Goal: Task Accomplishment & Management: Manage account settings

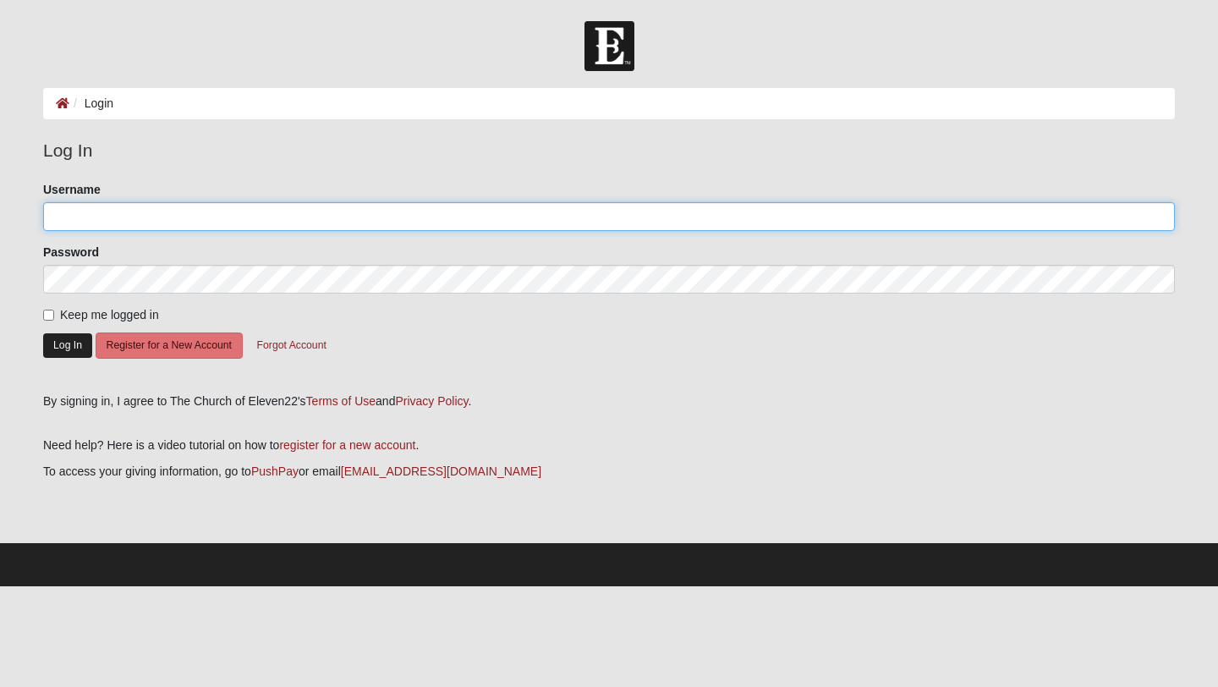
type input "aloraasta"
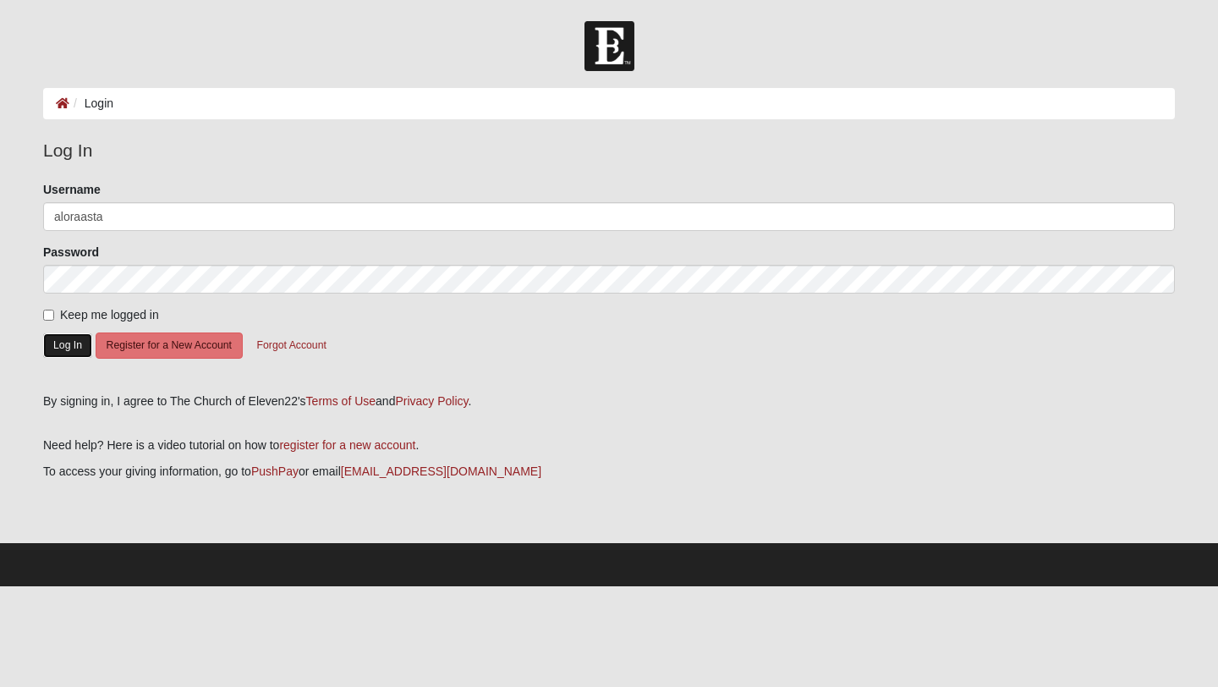
click at [63, 351] on button "Log In" at bounding box center [67, 345] width 49 height 25
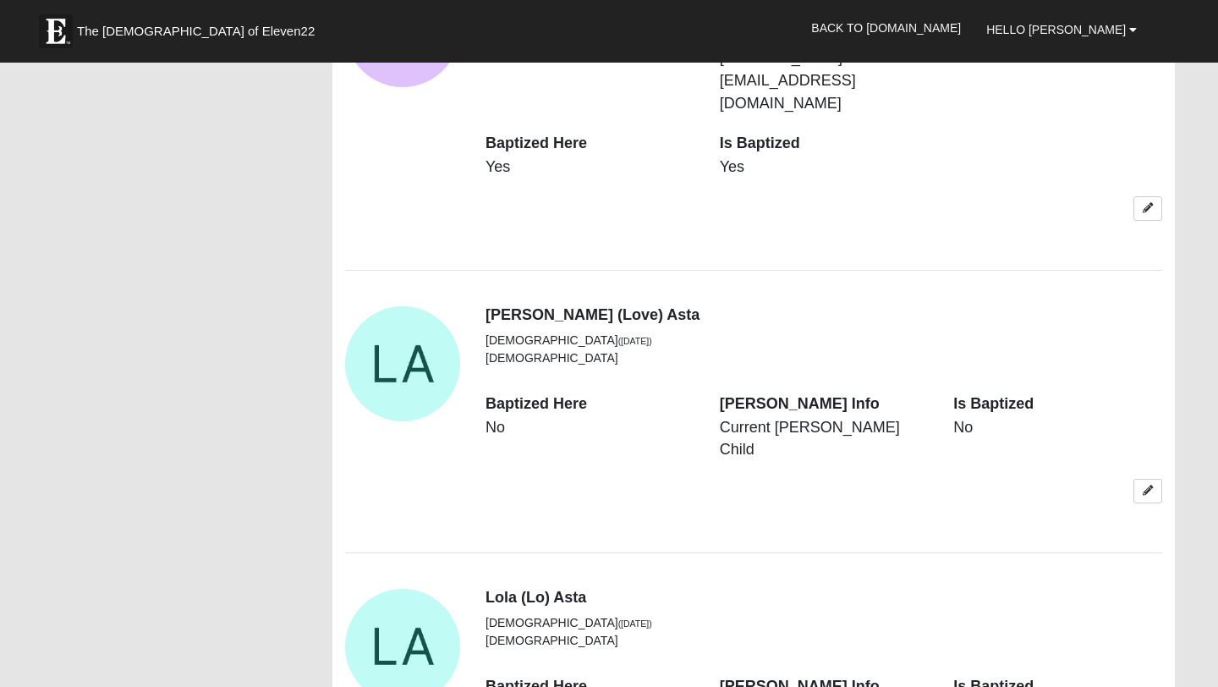
scroll to position [1791, 0]
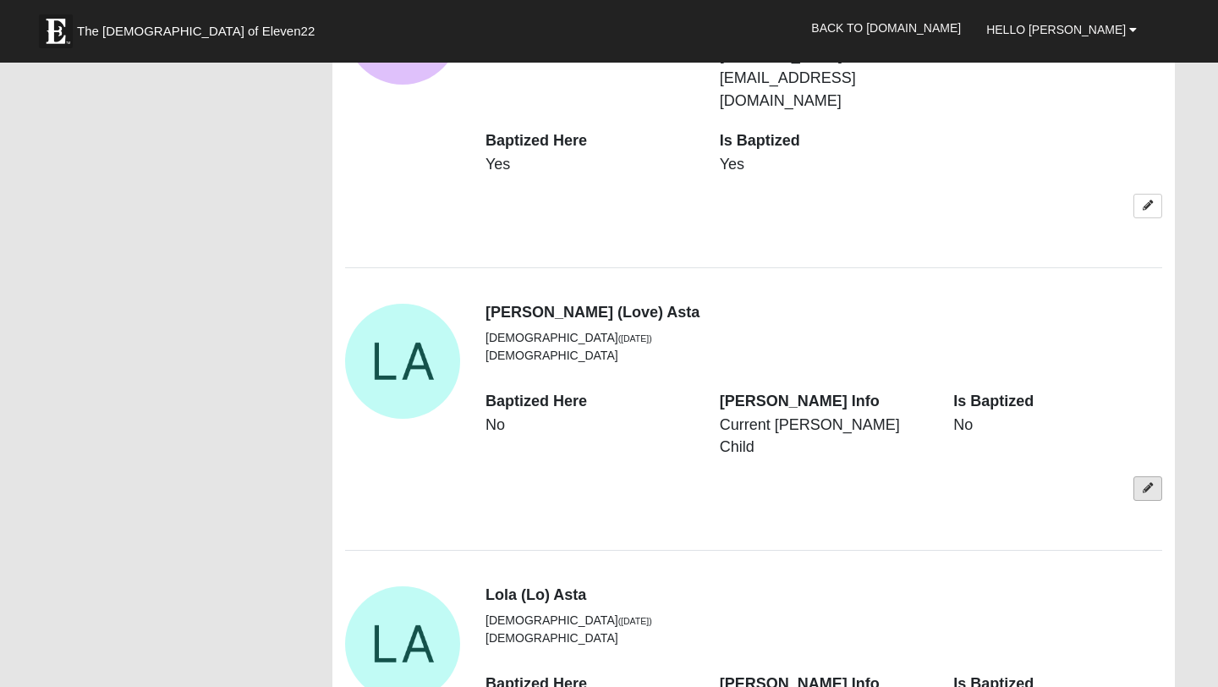
click at [1144, 483] on icon at bounding box center [1147, 488] width 10 height 10
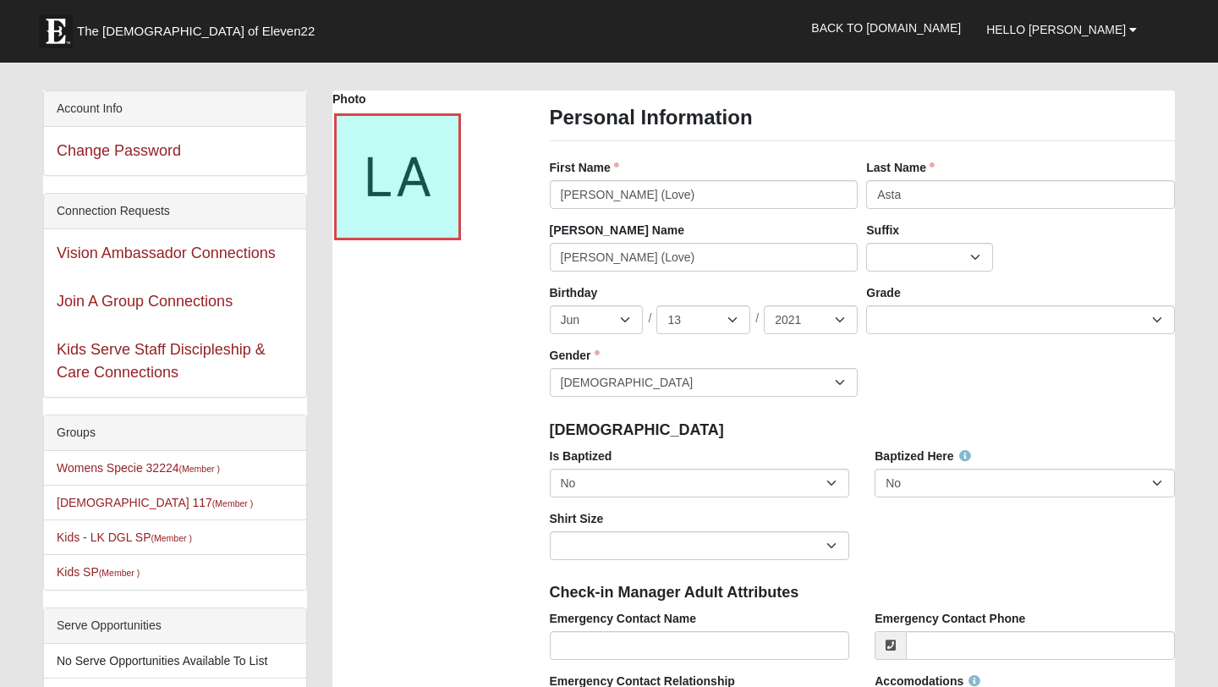
scroll to position [49, 0]
click at [934, 317] on select "K 1st 2nd 3rd 4th 5th 6th 7th 8th 9th 10th 11th 12th" at bounding box center [1020, 320] width 309 height 29
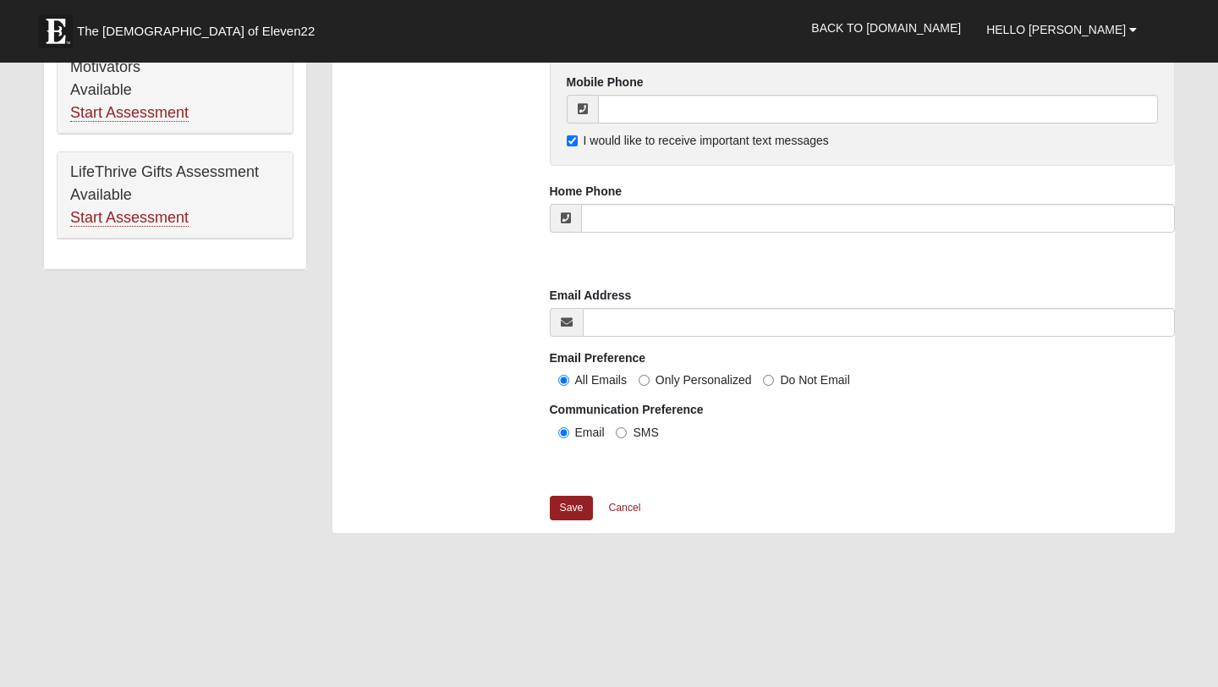
scroll to position [1216, 0]
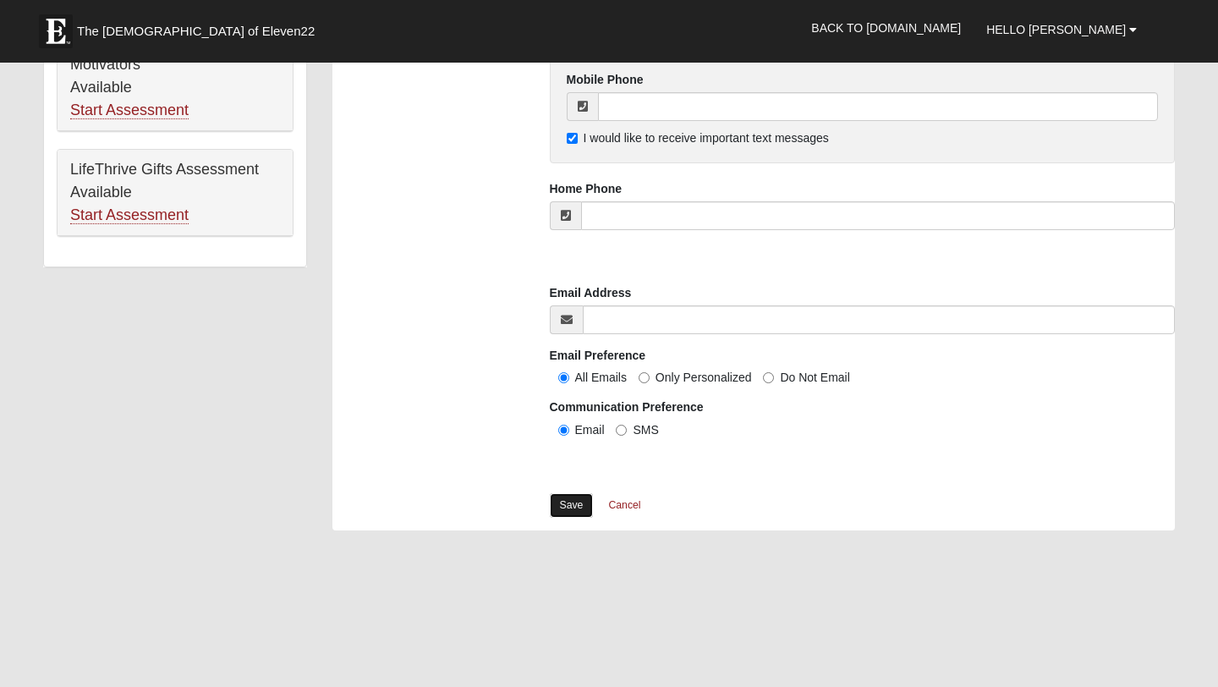
click at [581, 507] on link "Save" at bounding box center [572, 505] width 44 height 25
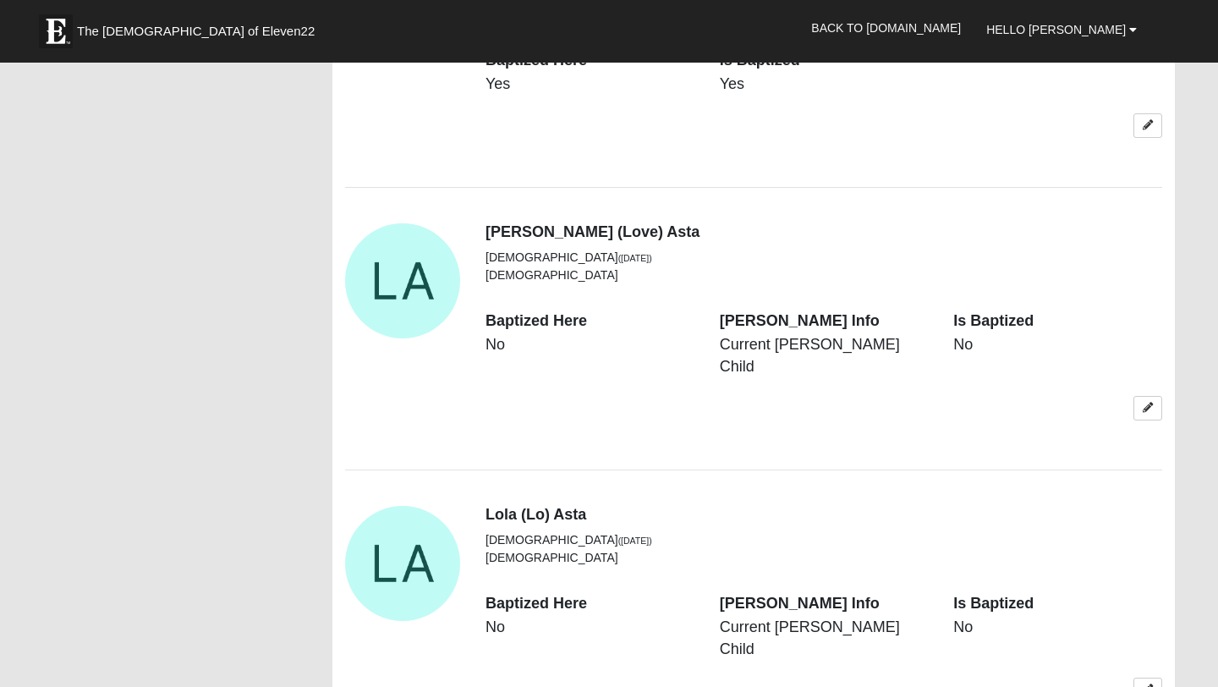
scroll to position [1874, 0]
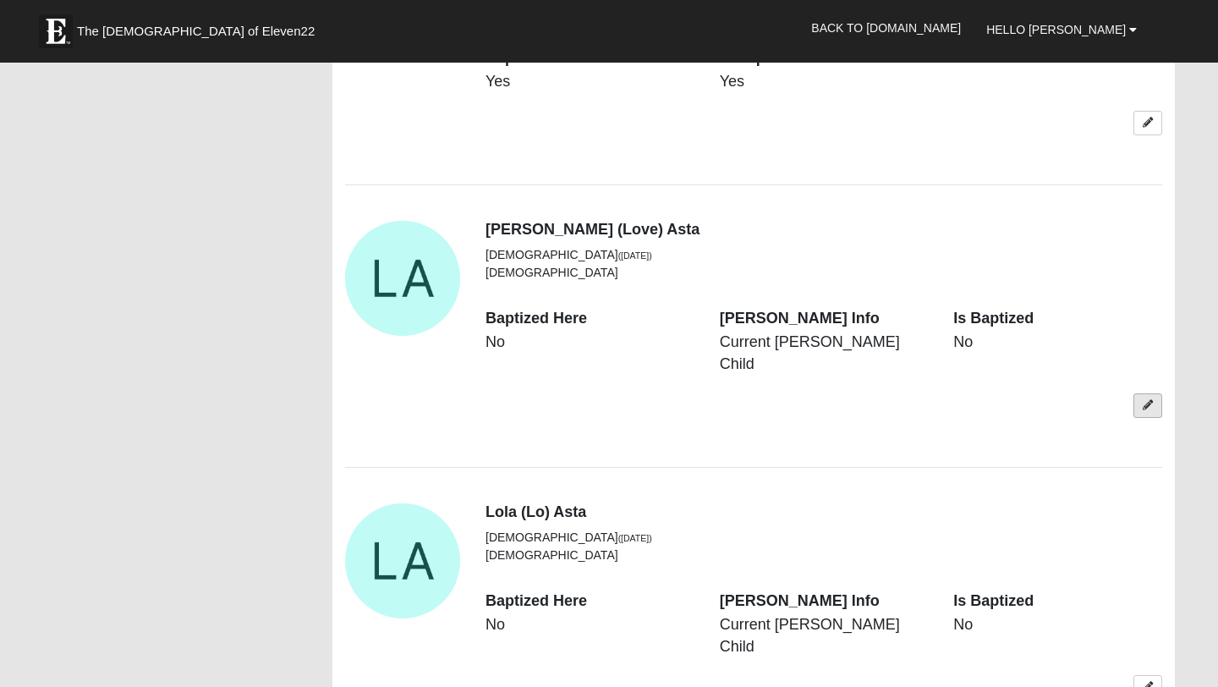
click at [1147, 400] on icon at bounding box center [1147, 405] width 10 height 10
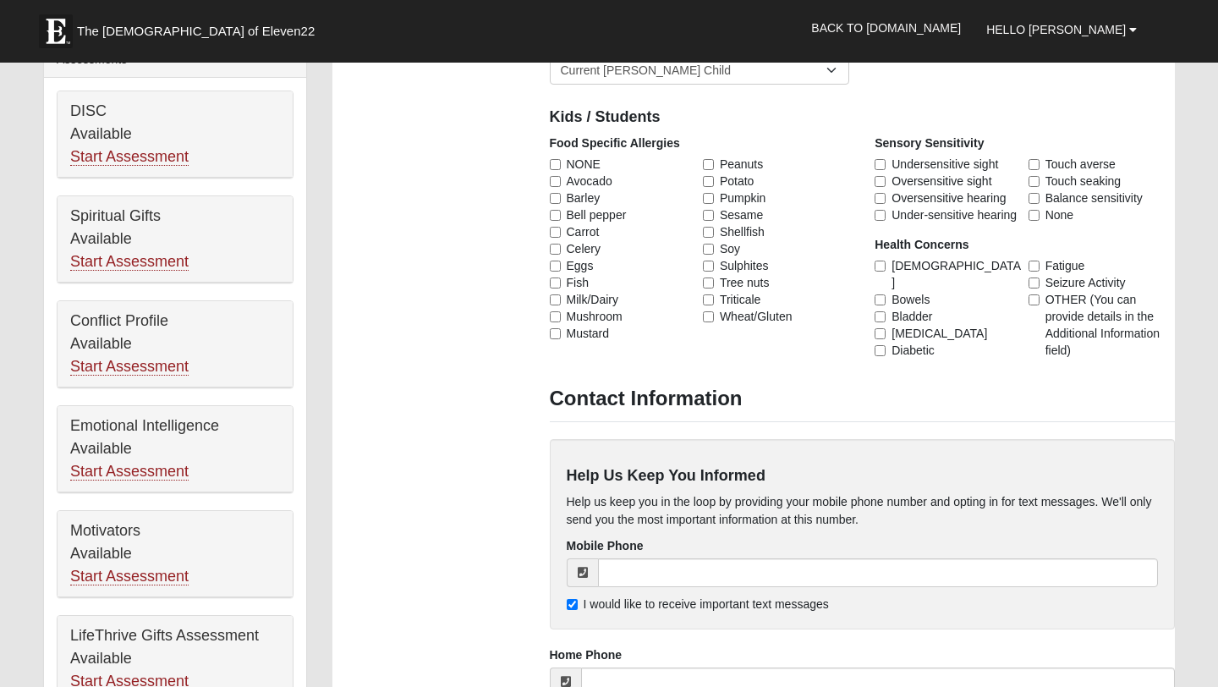
scroll to position [745, 0]
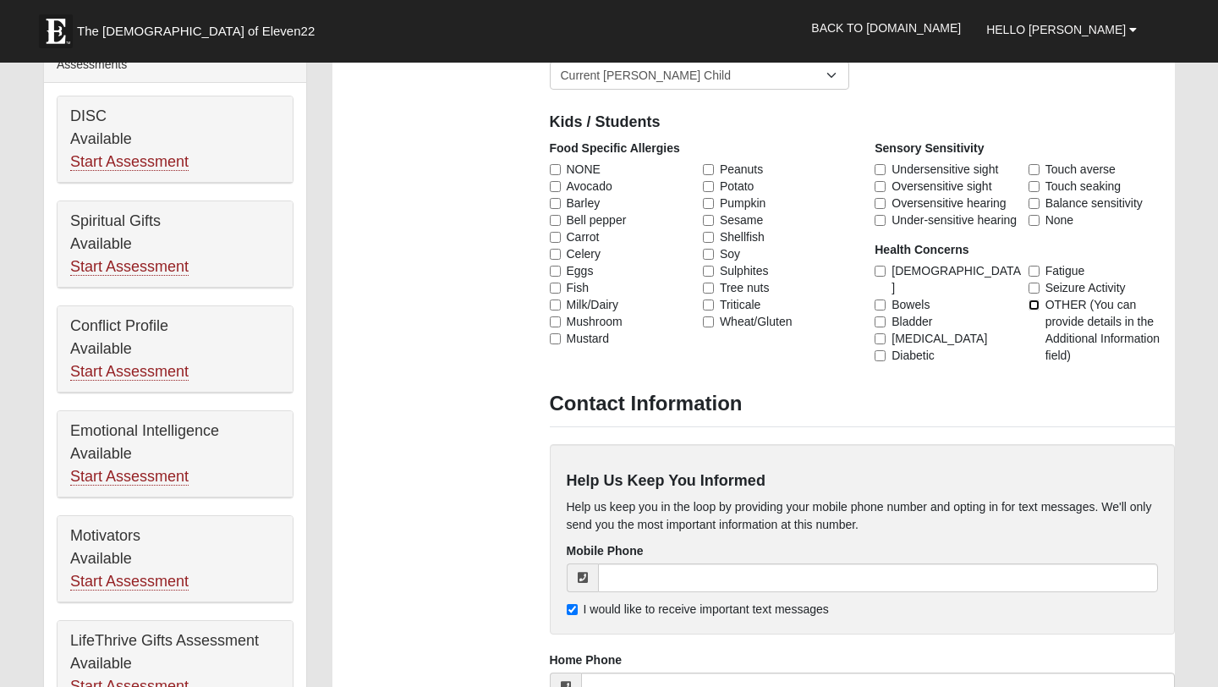
click at [1030, 299] on input "OTHER (You can provide details in the Additional Information field)" at bounding box center [1033, 304] width 11 height 11
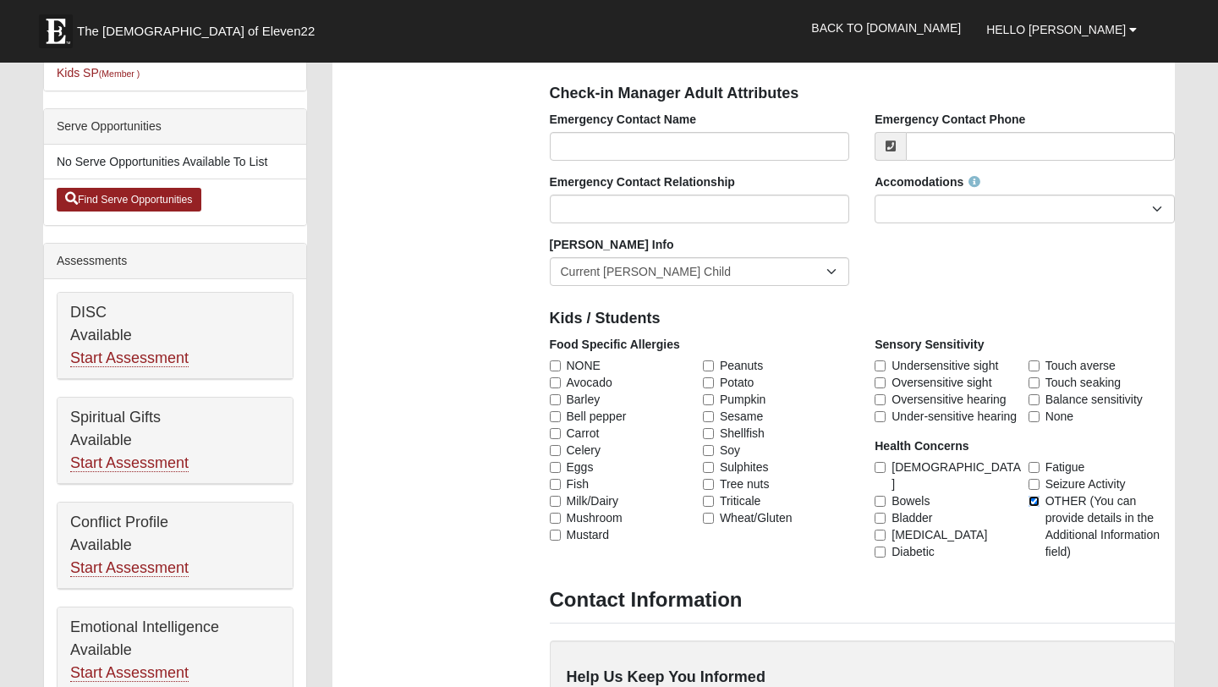
scroll to position [555, 0]
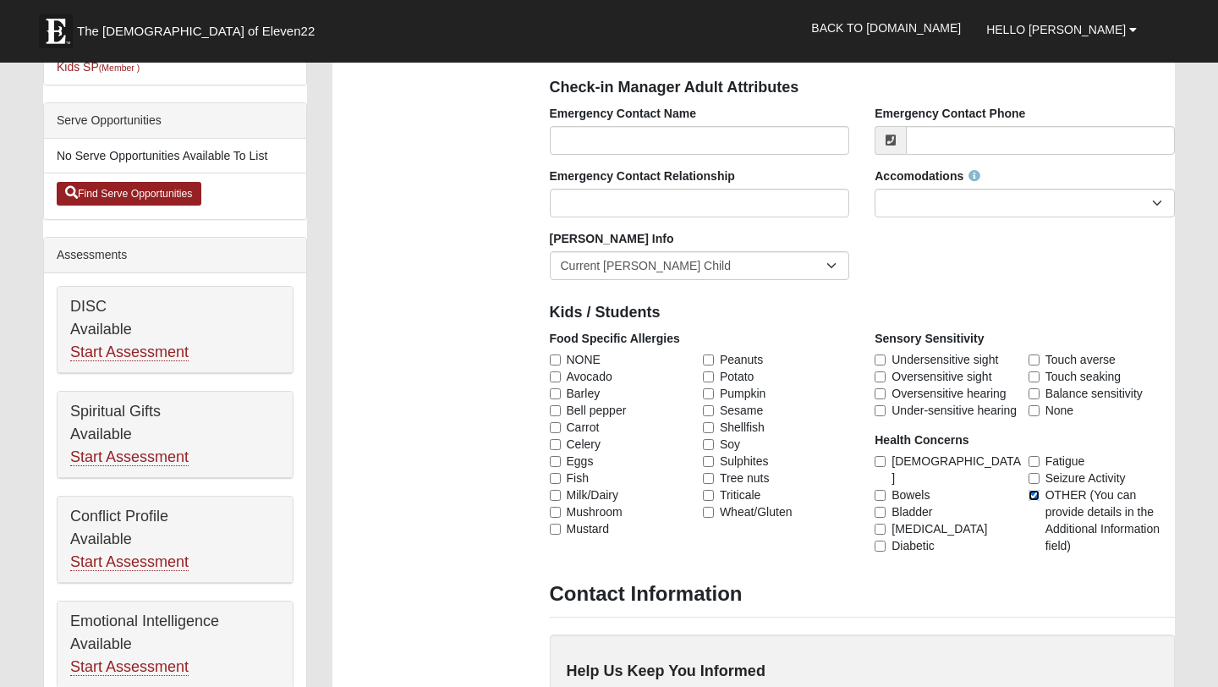
click at [1033, 490] on input "OTHER (You can provide details in the Additional Information field)" at bounding box center [1033, 495] width 11 height 11
checkbox input "false"
click at [931, 201] on select "None Needed Self Contained Special Needs Needs a Buddy Needs an ASL Interpreter…" at bounding box center [1024, 203] width 300 height 29
select select "Self Contained Special Needs"
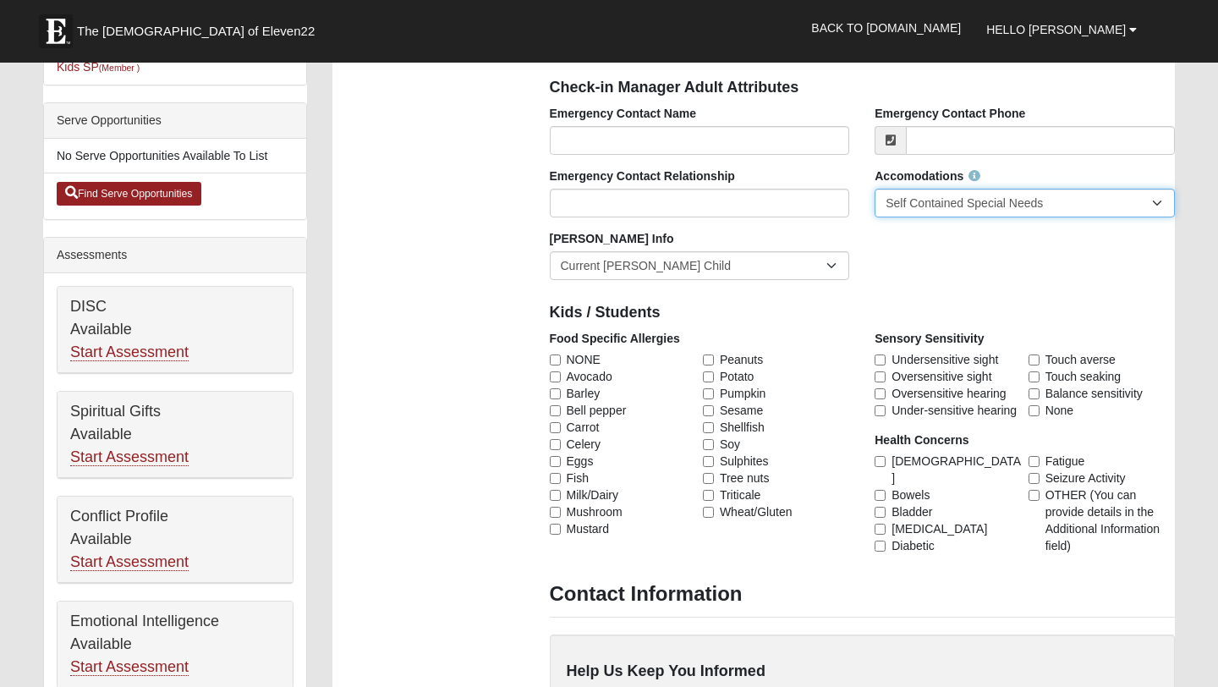
click at [948, 205] on select "None Needed Self Contained Special Needs Needs a Buddy Needs an ASL Interpreter…" at bounding box center [1024, 203] width 300 height 29
click at [1035, 490] on input "OTHER (You can provide details in the Additional Information field)" at bounding box center [1033, 495] width 11 height 11
checkbox input "true"
click at [879, 390] on input "Oversensitive hearing" at bounding box center [879, 393] width 11 height 11
checkbox input "true"
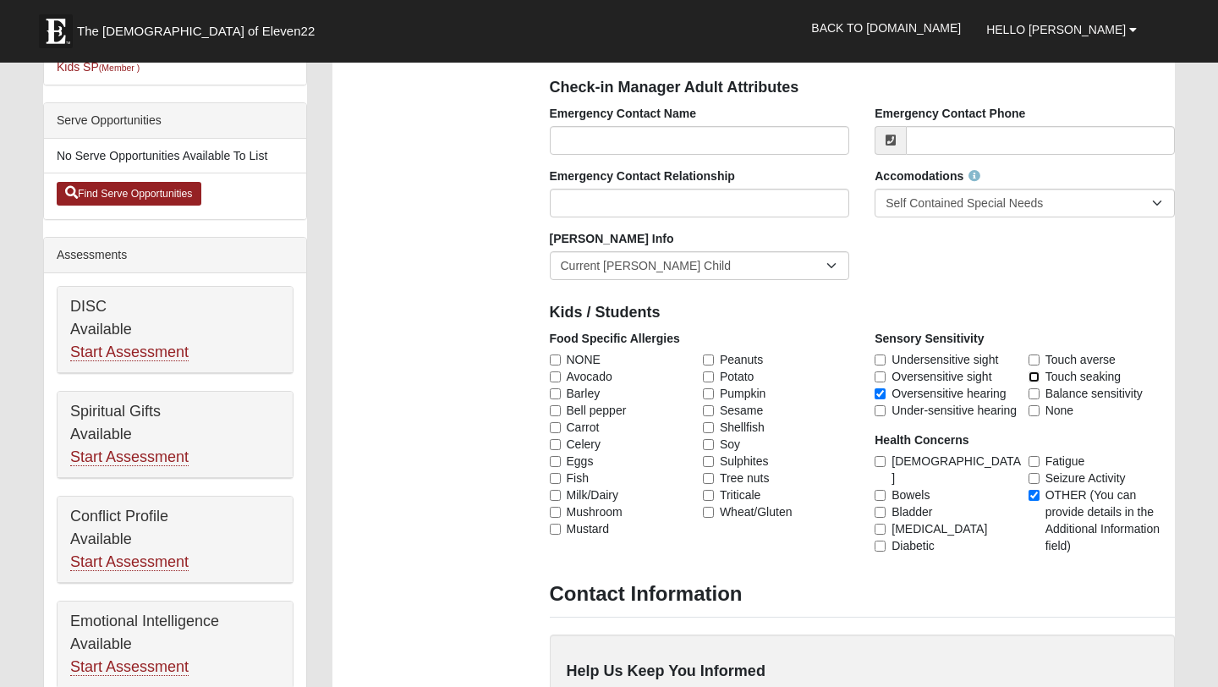
click at [1034, 377] on input "Touch seaking" at bounding box center [1033, 376] width 11 height 11
checkbox input "true"
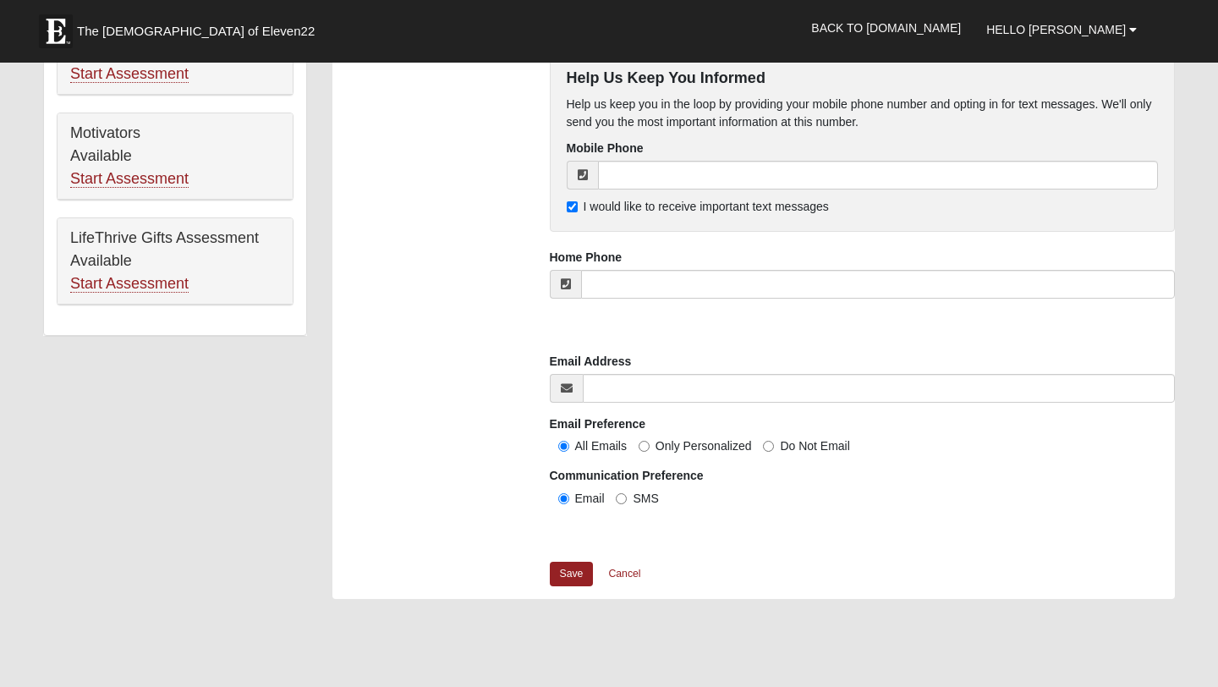
scroll to position [1155, 0]
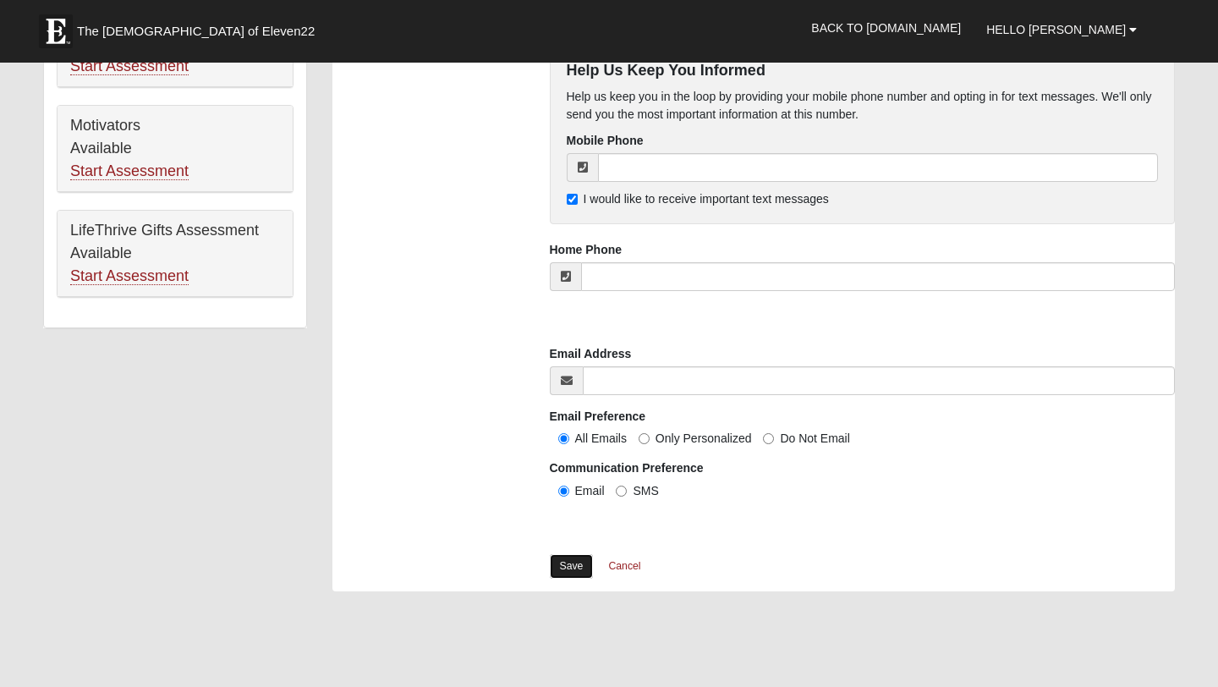
click at [563, 568] on link "Save" at bounding box center [572, 566] width 44 height 25
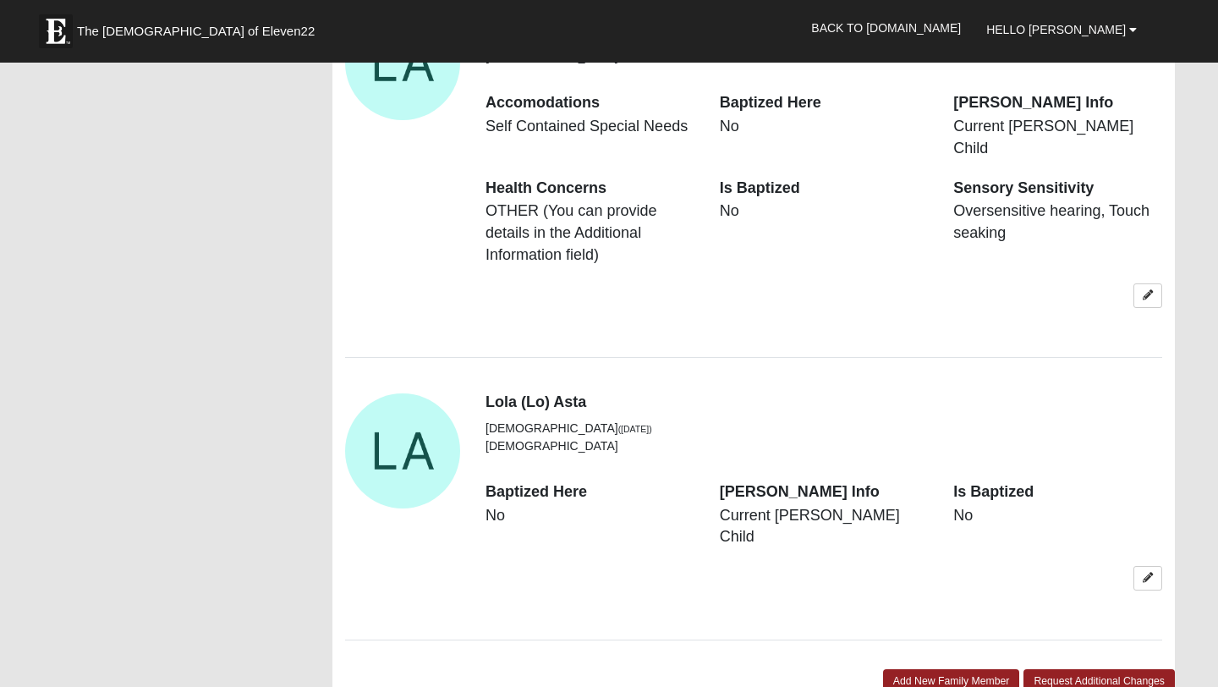
scroll to position [2096, 0]
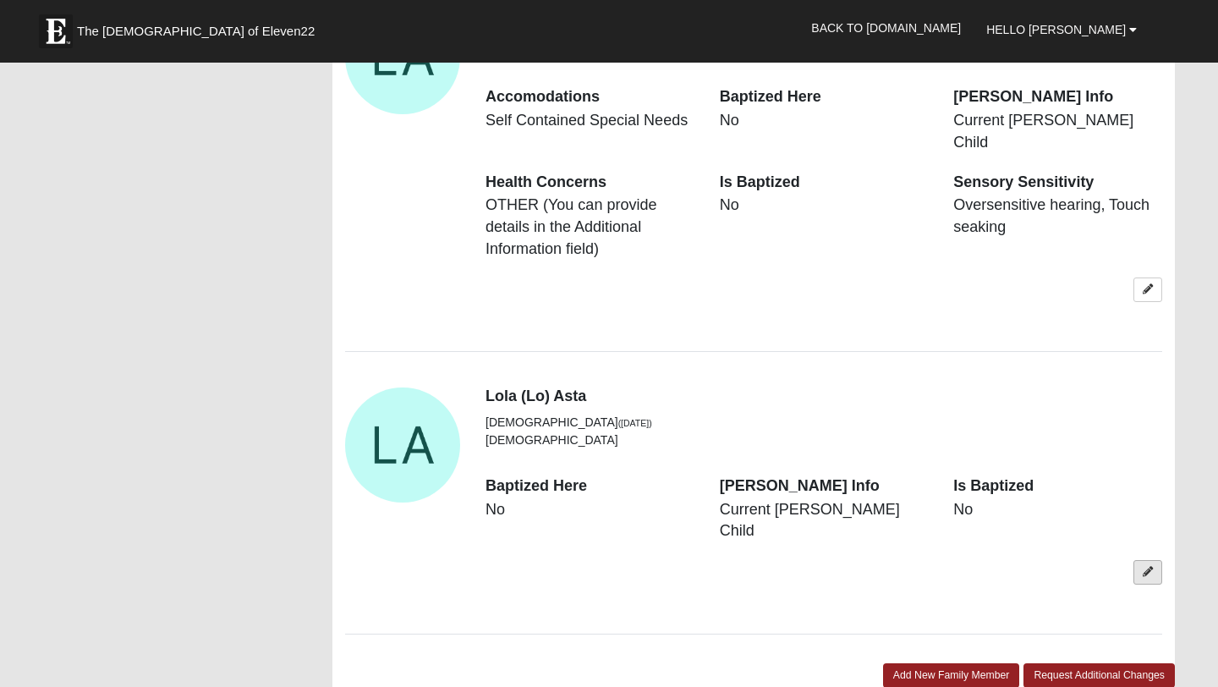
click at [1148, 567] on icon at bounding box center [1147, 572] width 10 height 10
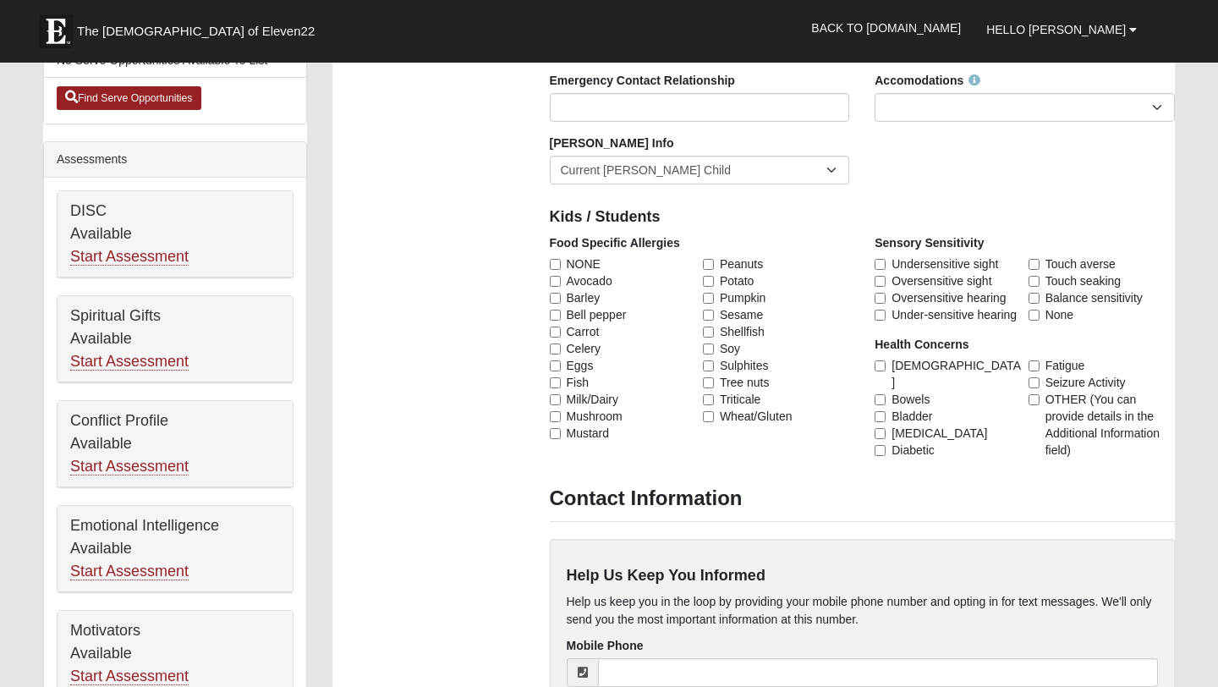
scroll to position [645, 0]
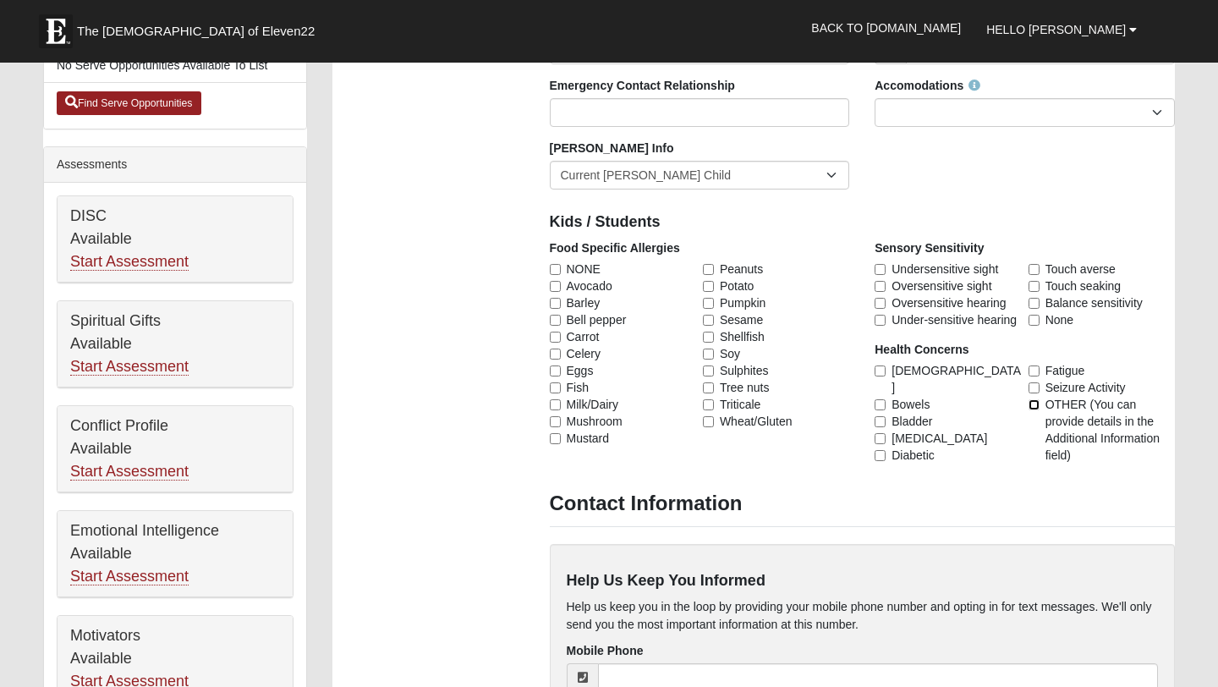
click at [1033, 399] on input "OTHER (You can provide details in the Additional Information field)" at bounding box center [1033, 404] width 11 height 11
checkbox input "true"
click at [1034, 287] on input "Touch seaking" at bounding box center [1033, 286] width 11 height 11
checkbox input "true"
click at [879, 302] on input "Oversensitive hearing" at bounding box center [879, 303] width 11 height 11
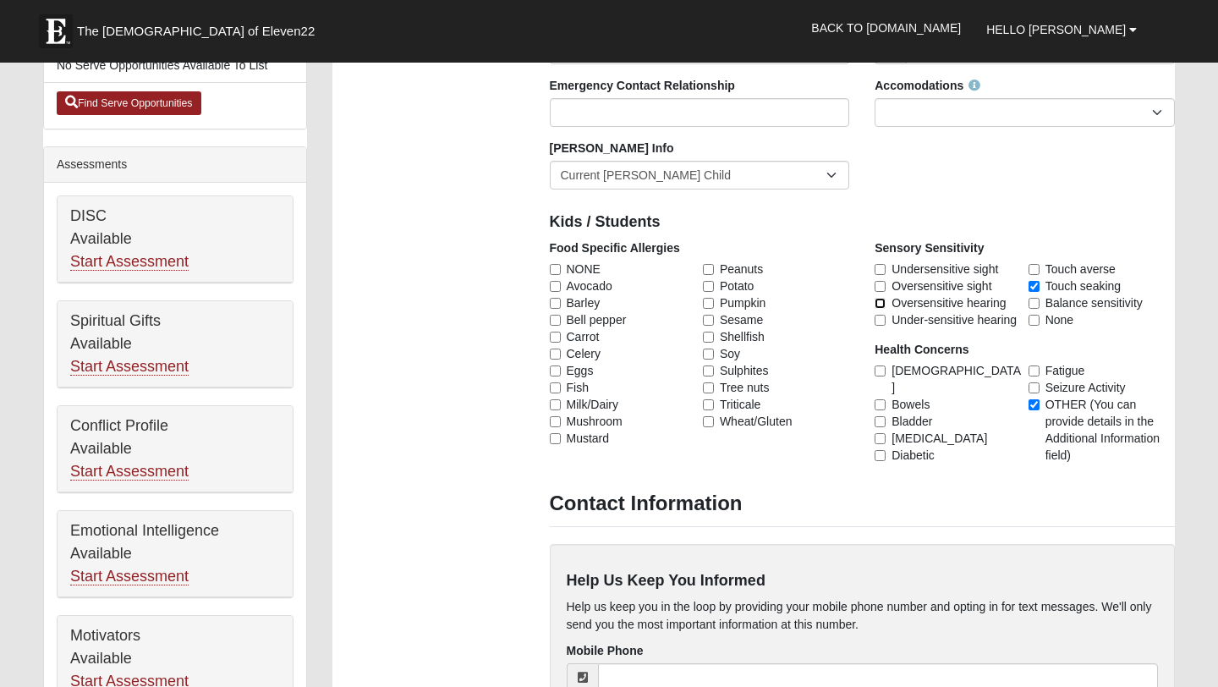
checkbox input "true"
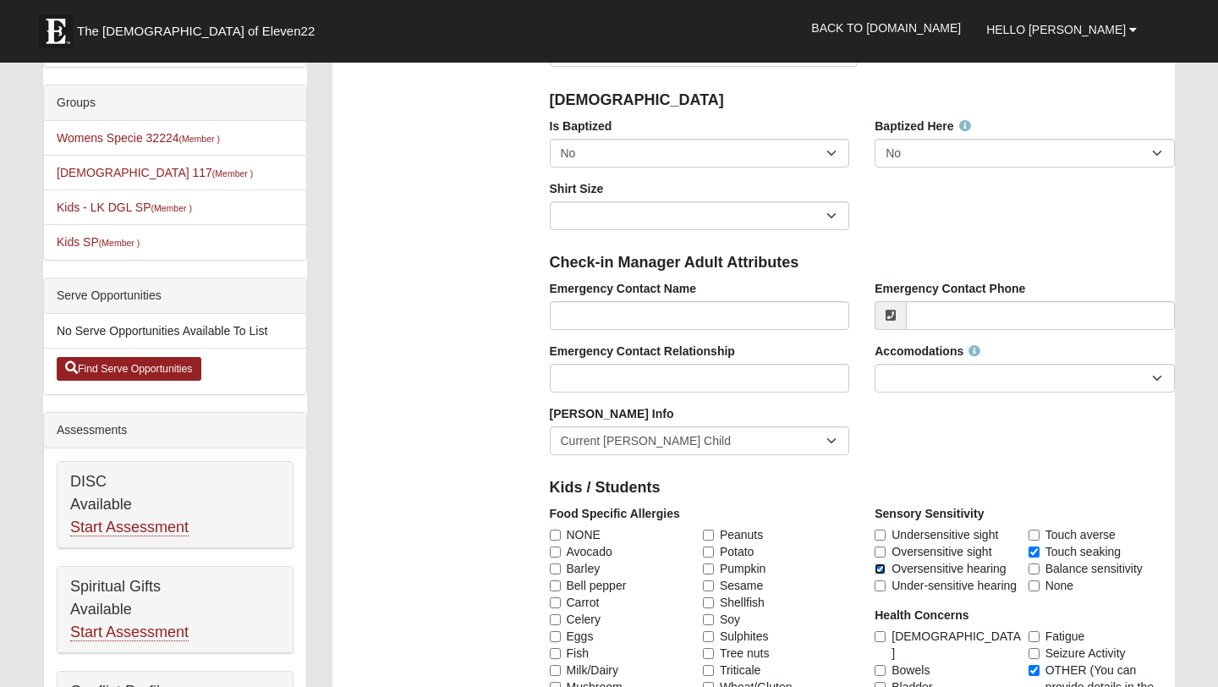
scroll to position [363, 0]
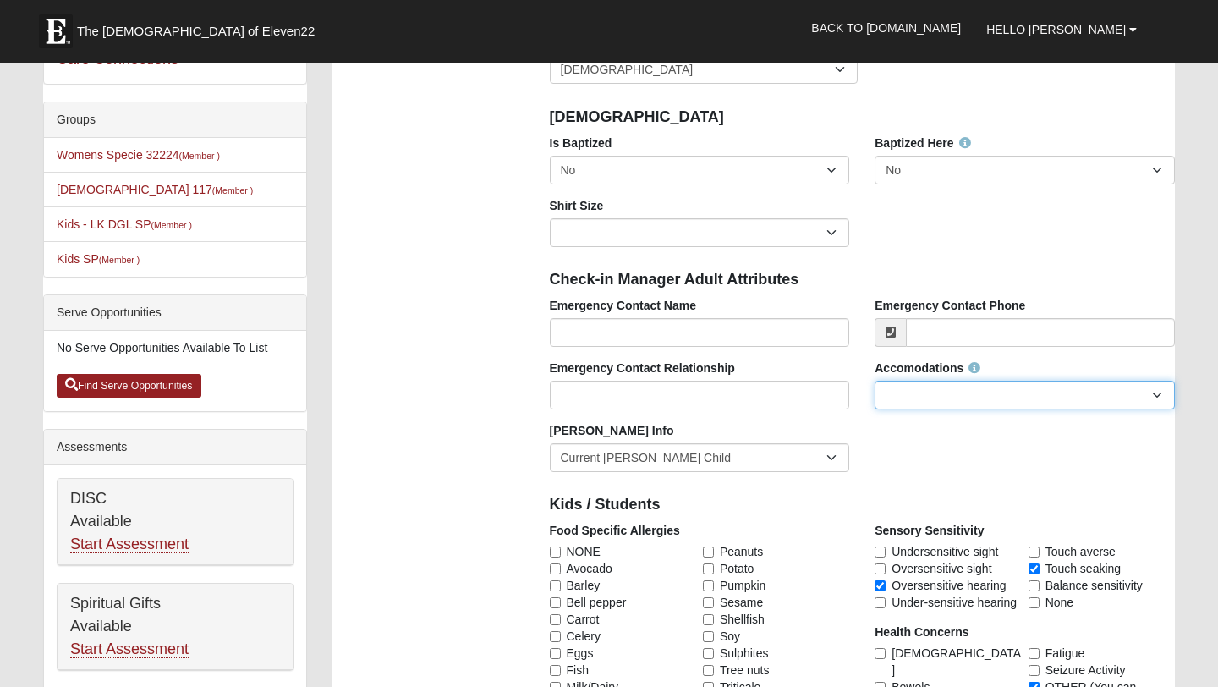
click at [918, 389] on select "None Needed Self Contained Special Needs Needs a Buddy Needs an ASL Interpreter…" at bounding box center [1024, 395] width 300 height 29
select select "Self Contained Special Needs"
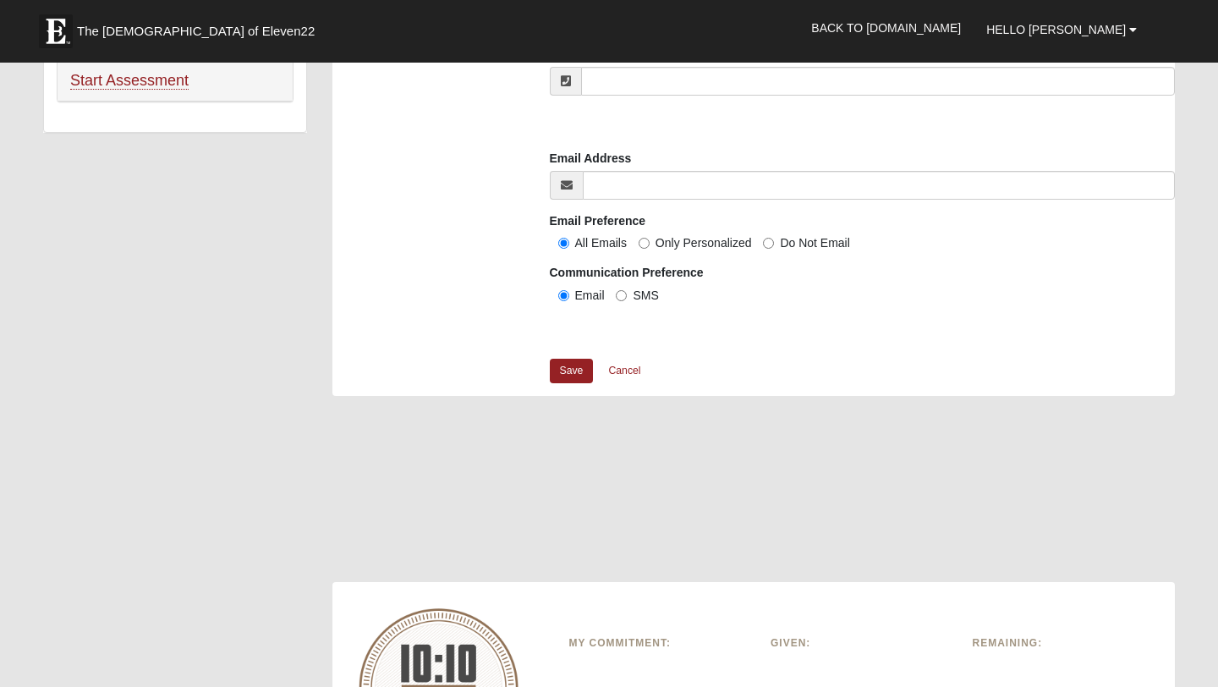
scroll to position [1357, 0]
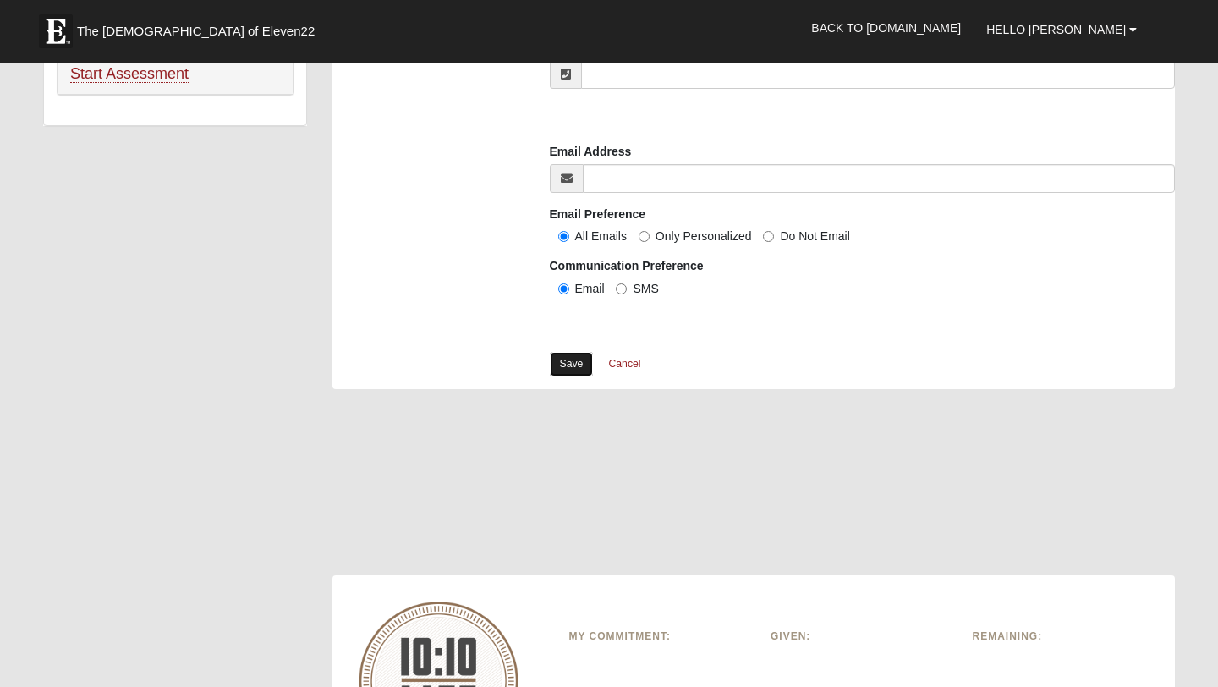
click at [567, 367] on link "Save" at bounding box center [572, 364] width 44 height 25
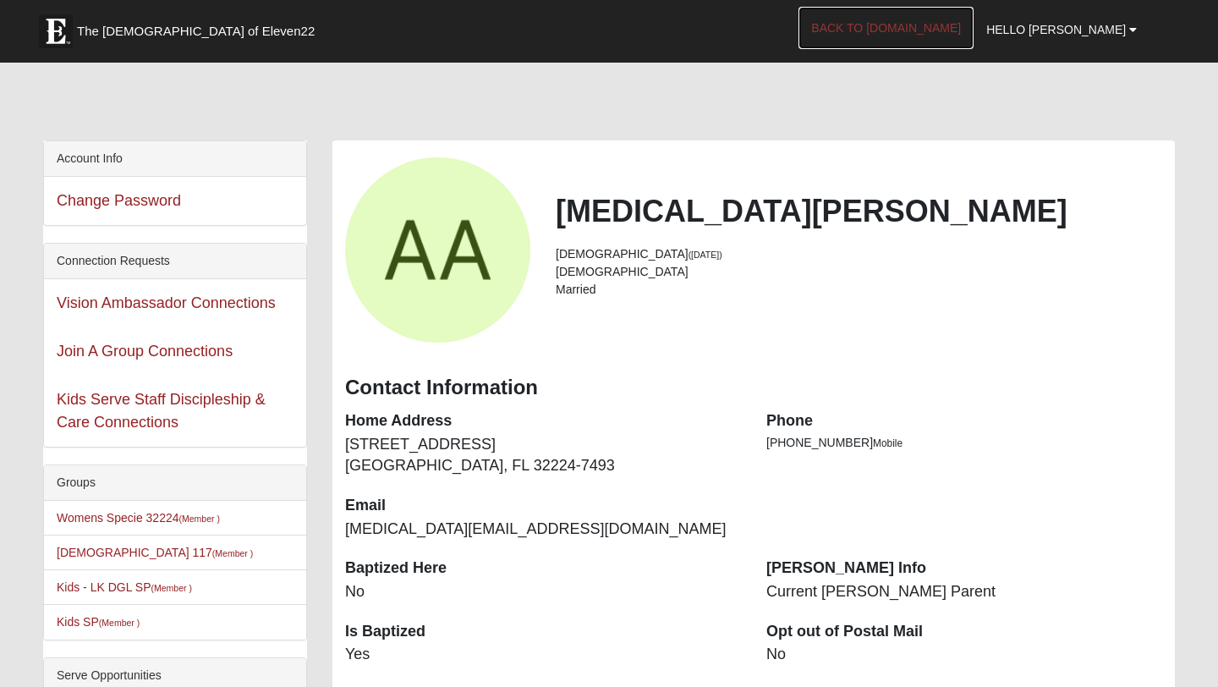
click at [946, 30] on link "Back to [DOMAIN_NAME]" at bounding box center [885, 28] width 175 height 42
